Goal: Task Accomplishment & Management: Manage account settings

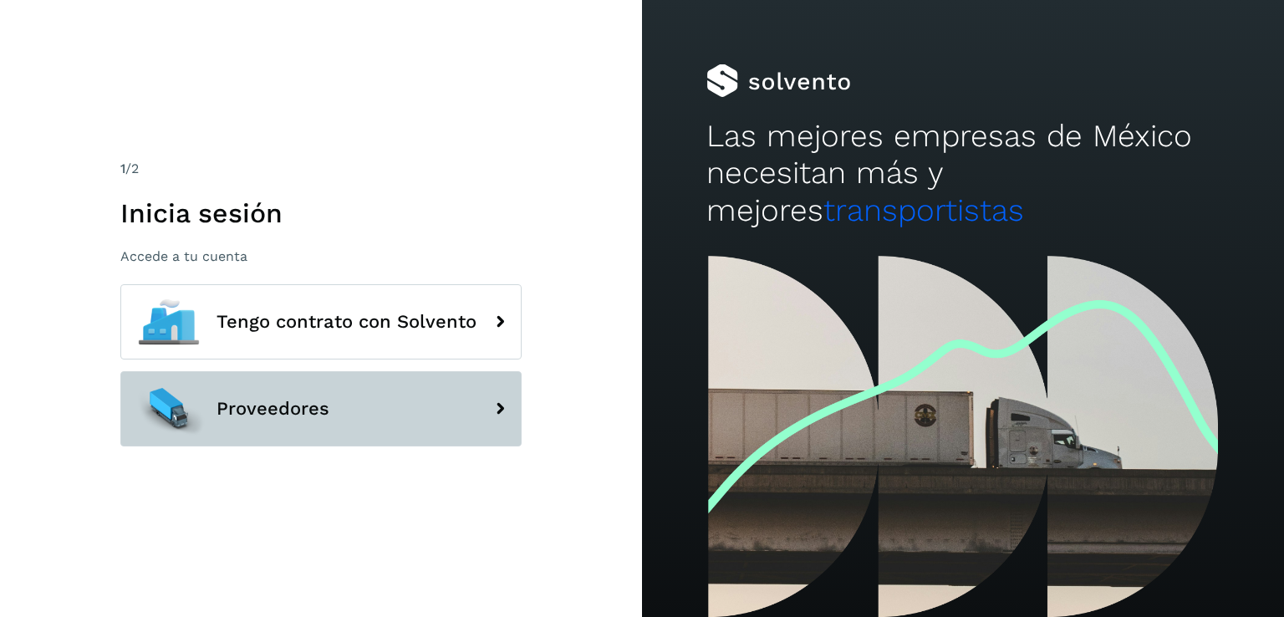
click at [332, 405] on button "Proveedores" at bounding box center [320, 408] width 401 height 75
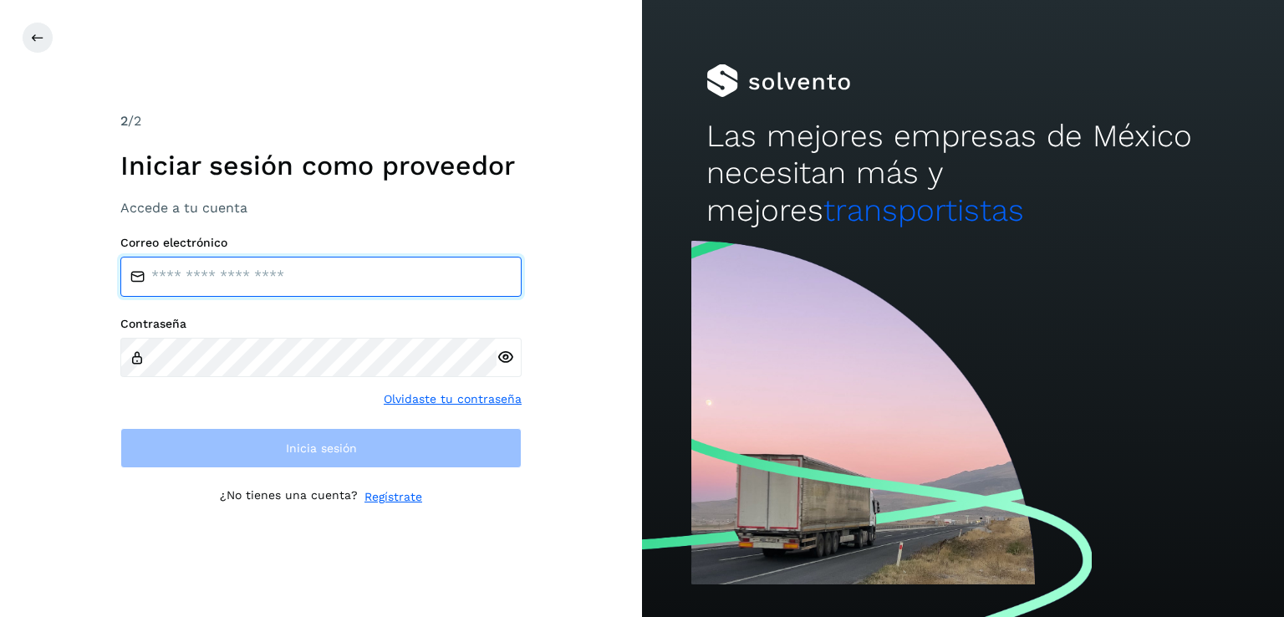
click at [249, 274] on input "email" at bounding box center [320, 277] width 401 height 40
type input "**********"
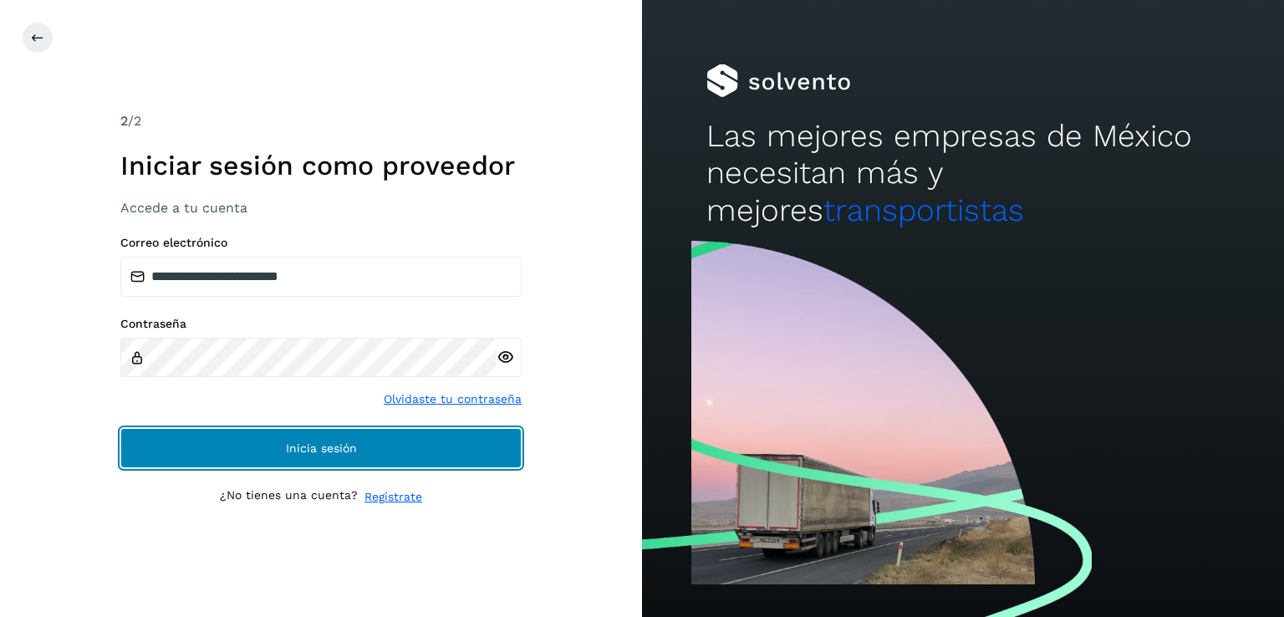
click at [355, 449] on span "Inicia sesión" at bounding box center [321, 448] width 71 height 12
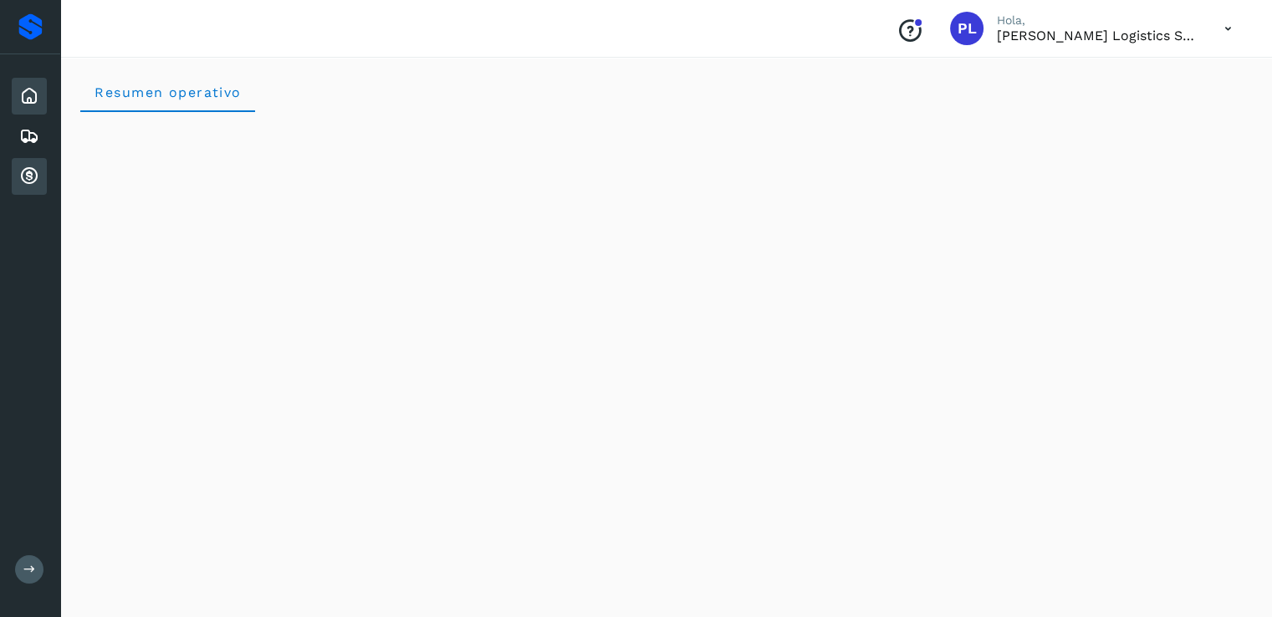
click at [15, 175] on div "Cuentas por cobrar" at bounding box center [29, 176] width 35 height 37
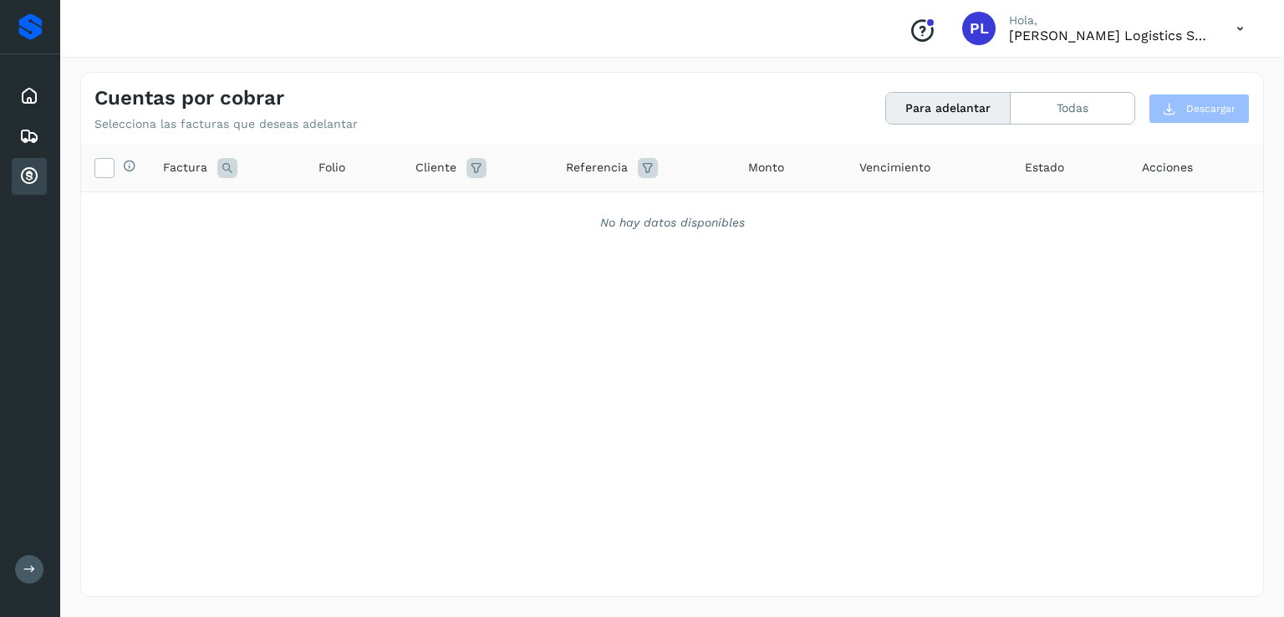
click at [1241, 16] on icon at bounding box center [1240, 29] width 34 height 34
click at [1122, 76] on div "Cerrar sesión" at bounding box center [1157, 75] width 199 height 32
